Goal: Task Accomplishment & Management: Manage account settings

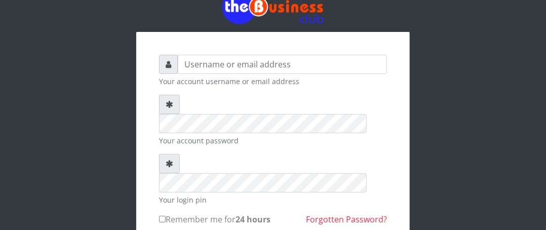
scroll to position [51, 0]
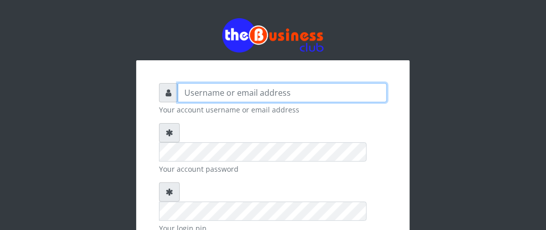
click at [259, 91] on input "text" at bounding box center [282, 92] width 209 height 19
type input "Boboyen"
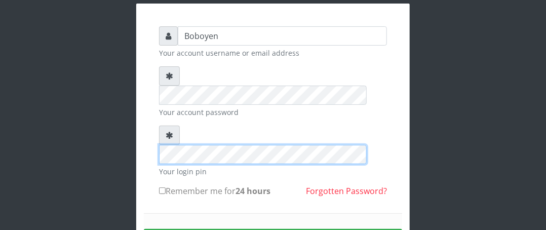
scroll to position [118, 0]
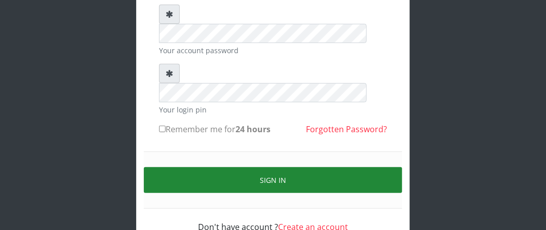
click at [272, 167] on button "Sign in" at bounding box center [273, 180] width 258 height 26
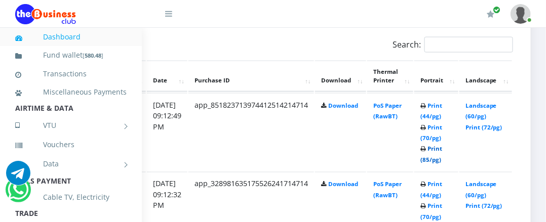
scroll to position [608, 205]
